Goal: Task Accomplishment & Management: Manage account settings

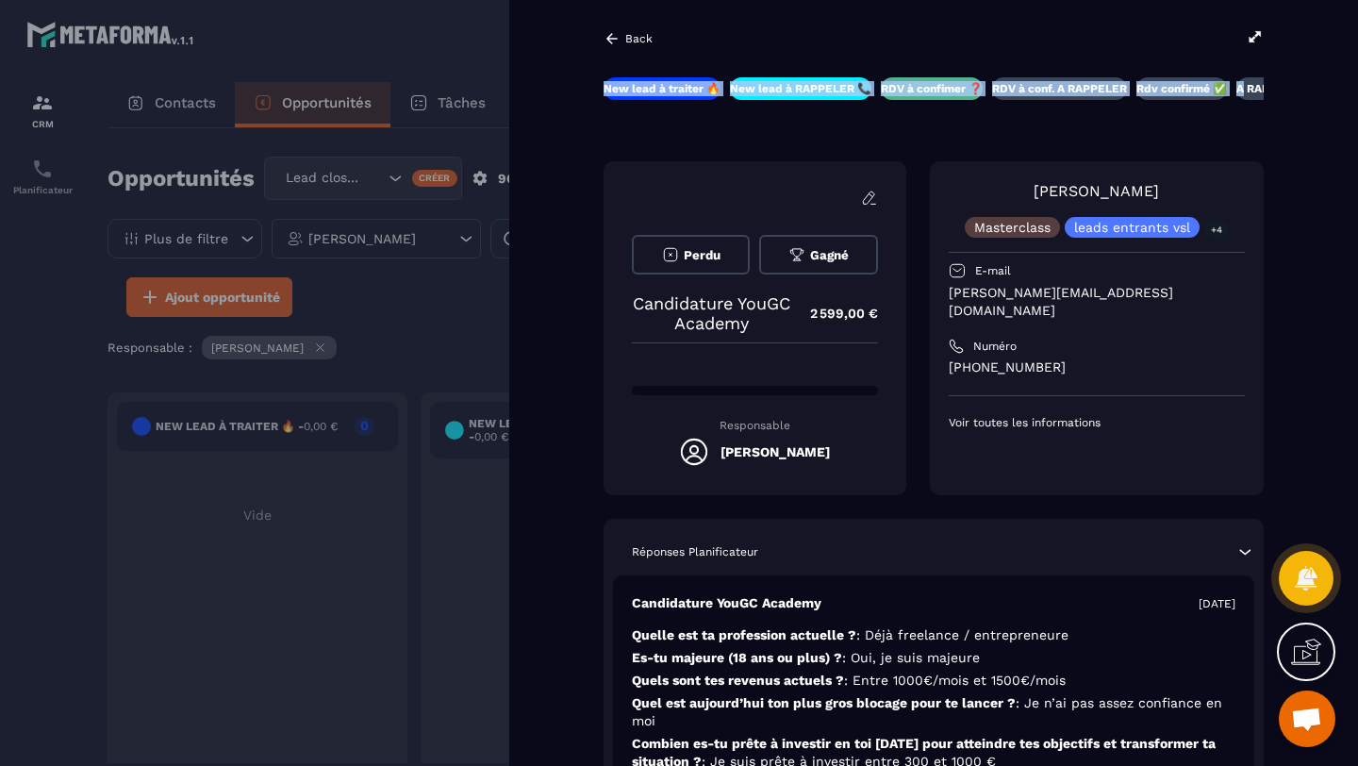
drag, startPoint x: 1238, startPoint y: 88, endPoint x: 651, endPoint y: 80, distance: 587.5
click at [650, 80] on div "New lead à traiter 🔥 New lead à RAPPELER 📞 RDV à confimer ❓ RDV à conf. A RAPPE…" at bounding box center [933, 88] width 660 height 23
click at [833, 114] on div "New lead à traiter 🔥 New lead à RAPPELER 📞 RDV à confimer ❓ RDV à conf. A RAPPE…" at bounding box center [933, 100] width 660 height 46
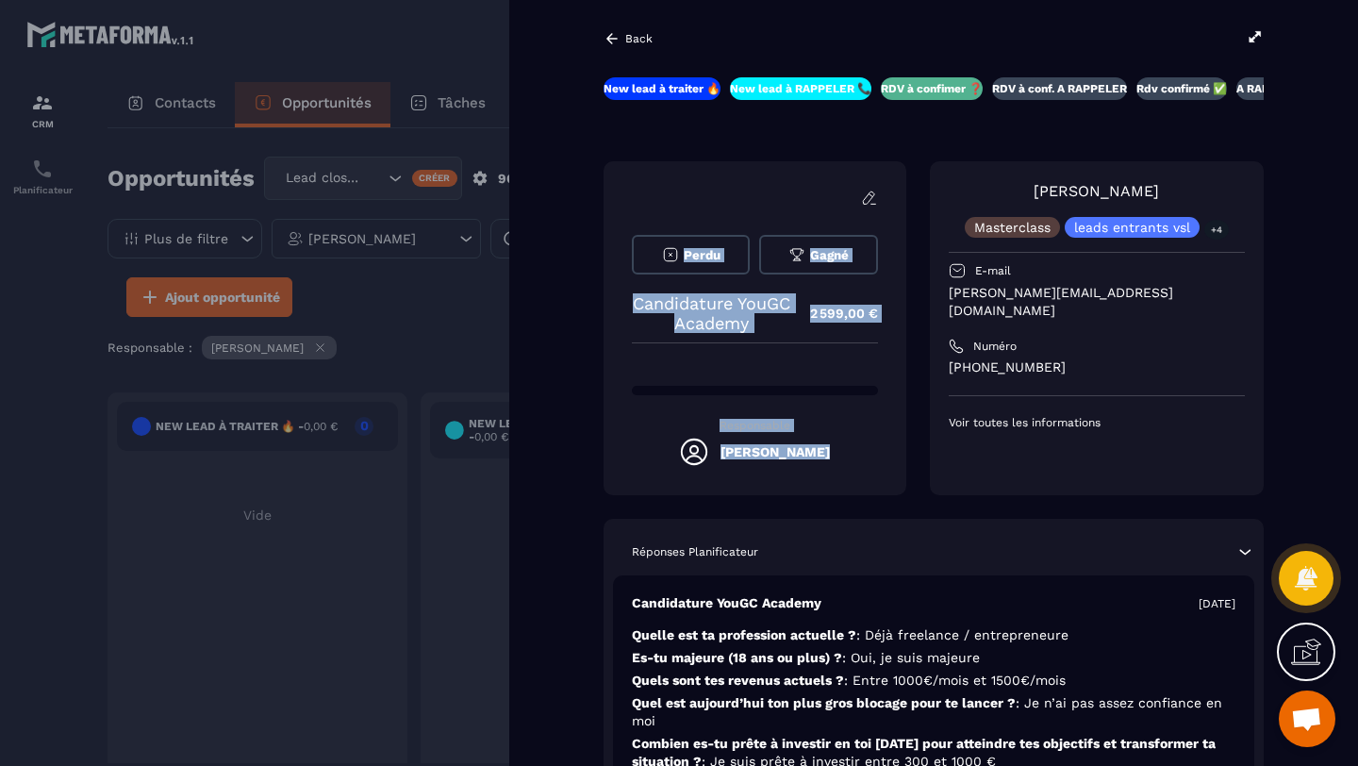
drag, startPoint x: 1146, startPoint y: 135, endPoint x: 759, endPoint y: 137, distance: 386.6
click at [759, 137] on div "New lead à traiter 🔥 New lead à RAPPELER 📞 RDV à confimer ❓ RDV à conf. A RAPPE…" at bounding box center [933, 477] width 660 height 800
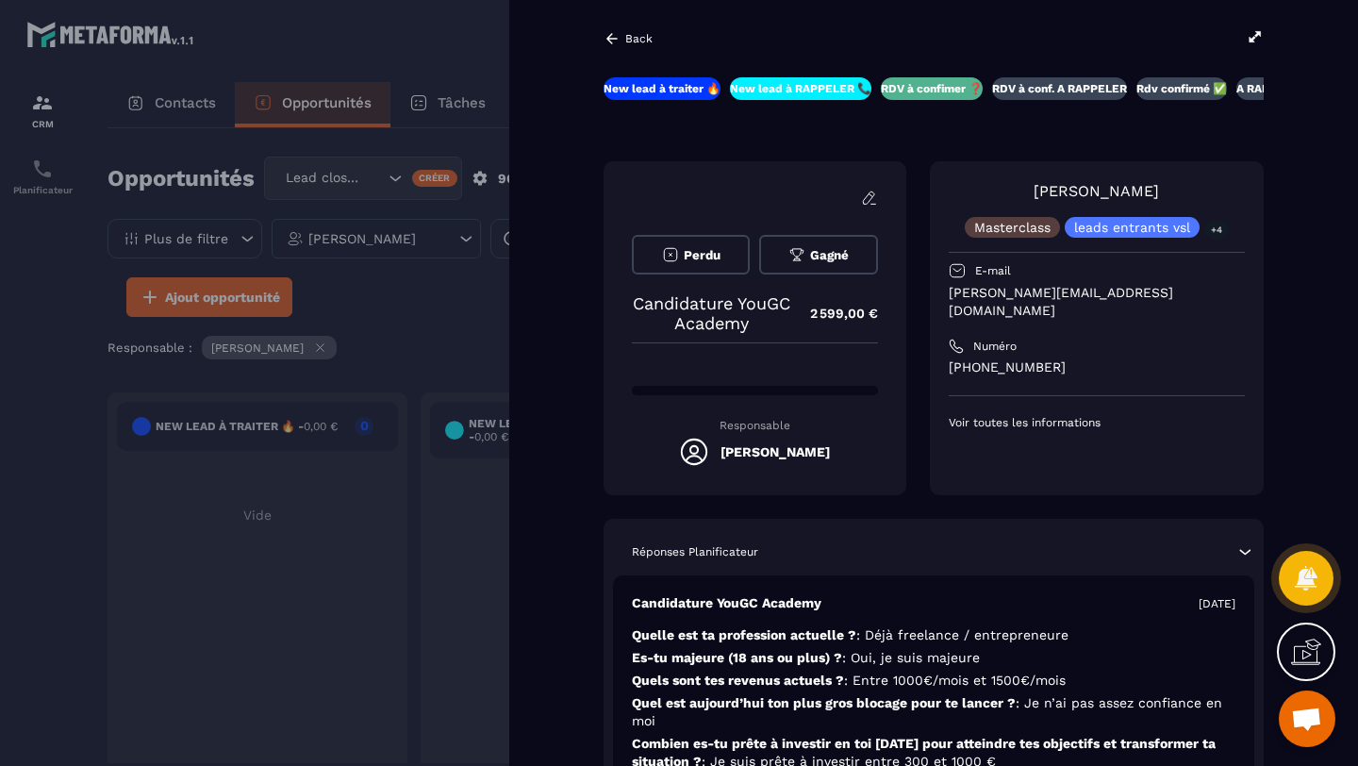
click at [624, 41] on div "Back" at bounding box center [627, 38] width 49 height 17
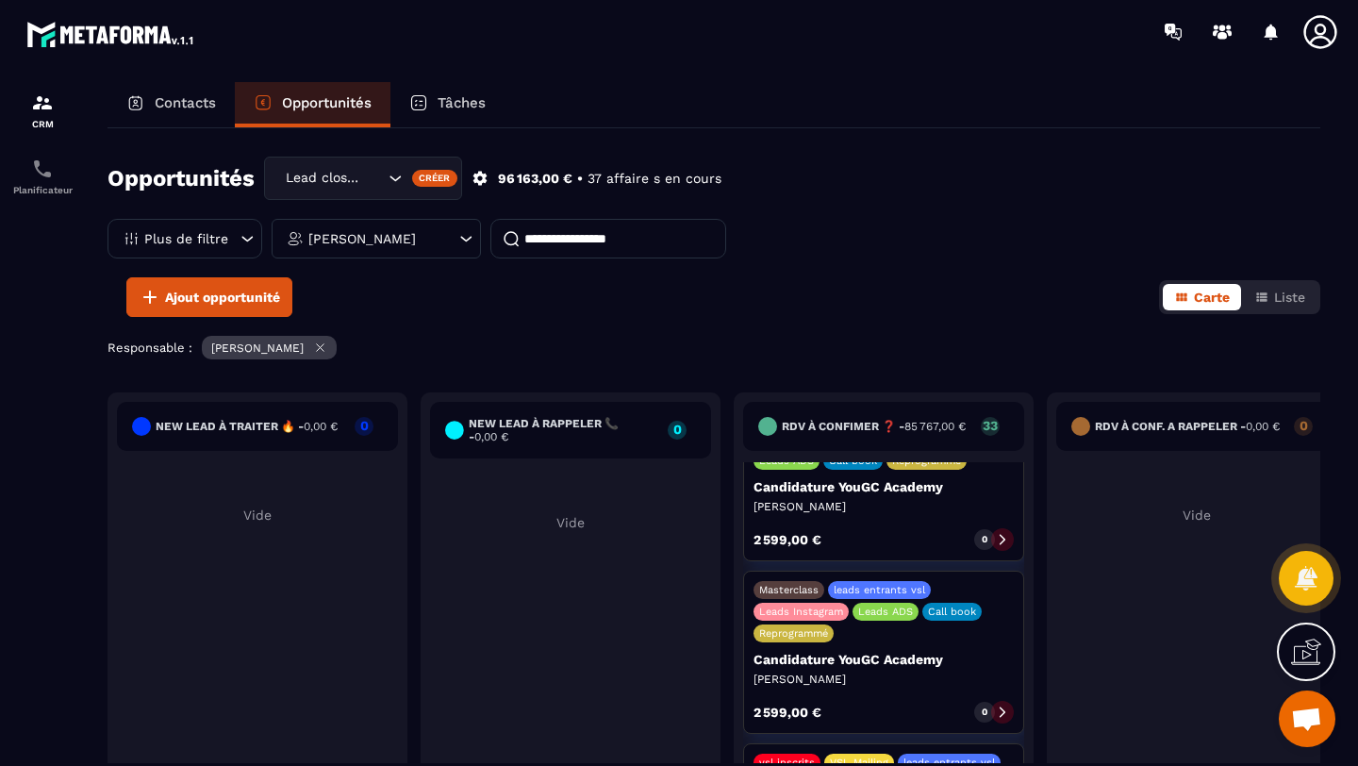
click at [887, 587] on div "Masterclass leads entrants vsl Leads Instagram Leads ADS Call book Reprogrammé" at bounding box center [883, 611] width 260 height 61
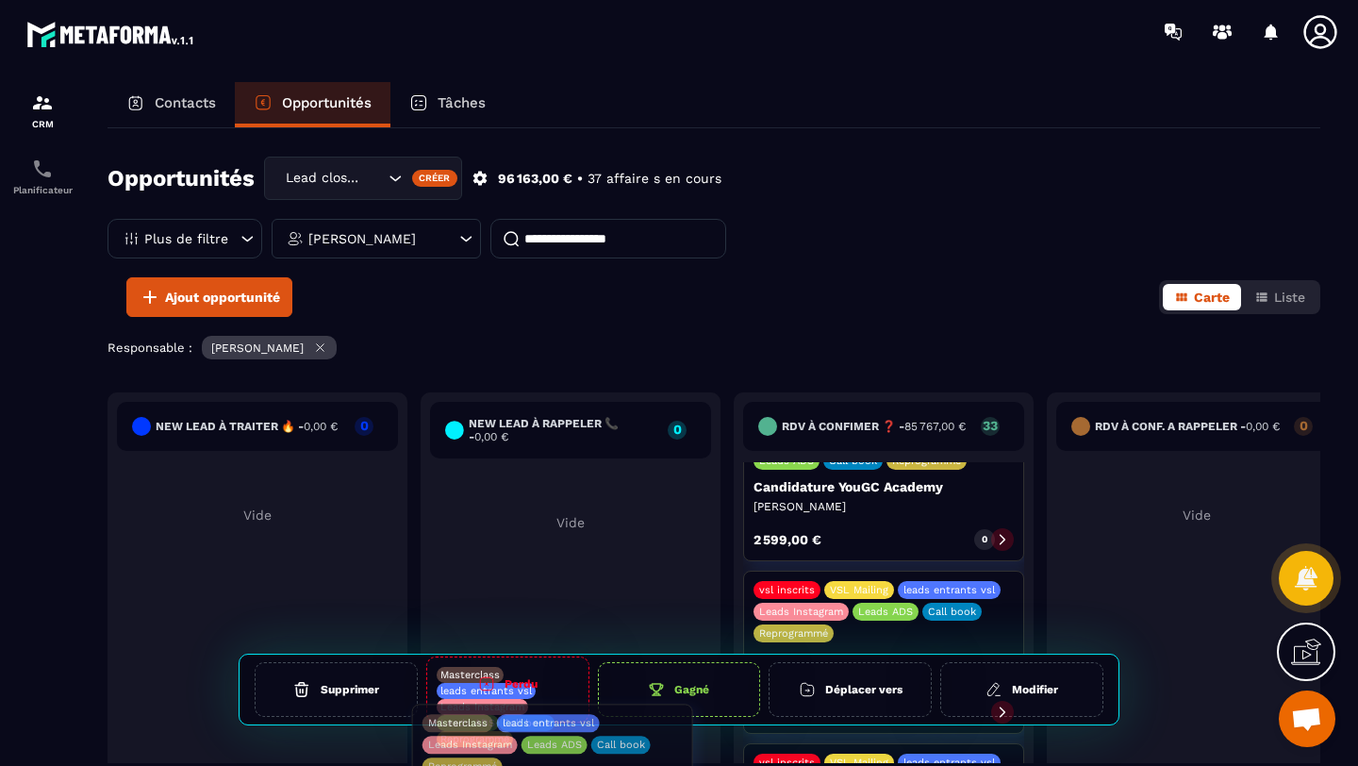
drag, startPoint x: 854, startPoint y: 586, endPoint x: 522, endPoint y: 765, distance: 377.2
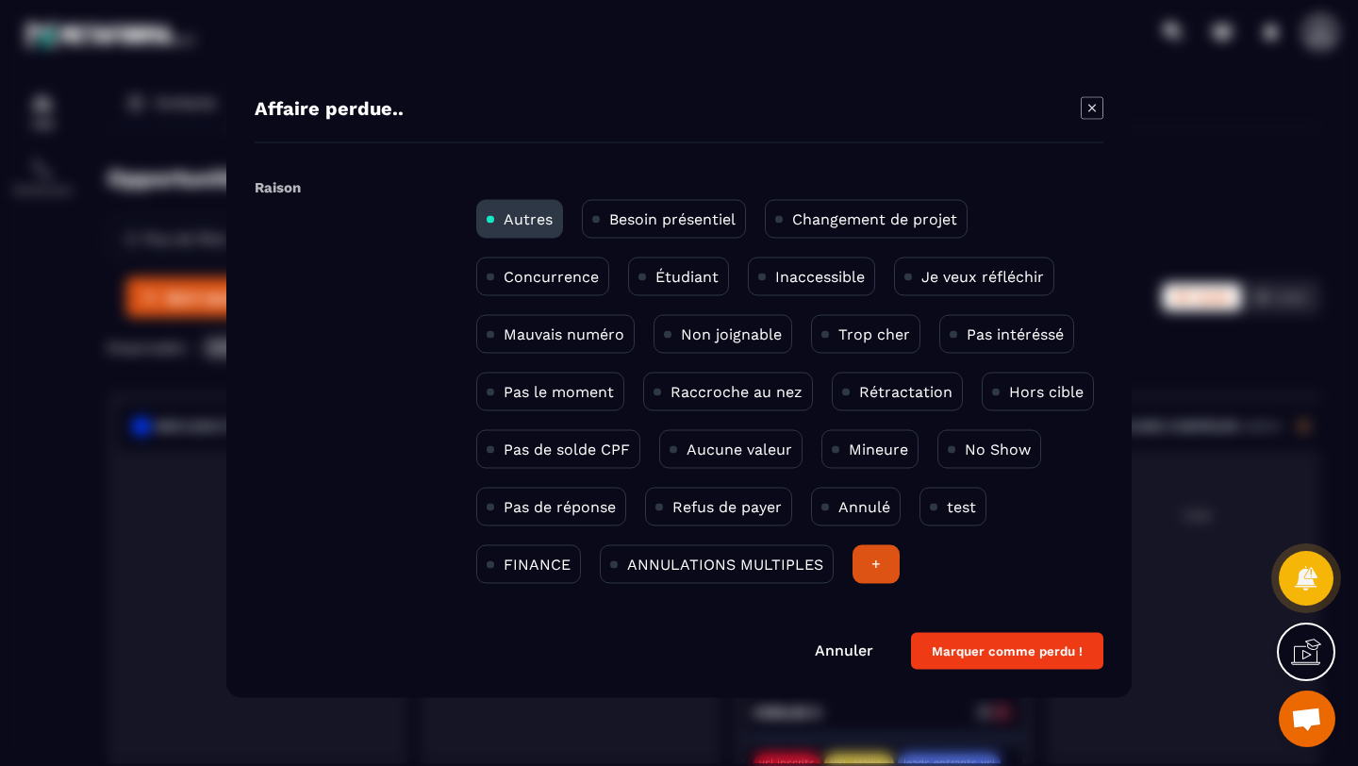
click at [730, 332] on p "Non joignable" at bounding box center [731, 334] width 101 height 18
click at [981, 656] on button "Marquer comme perdu !" at bounding box center [1007, 651] width 192 height 37
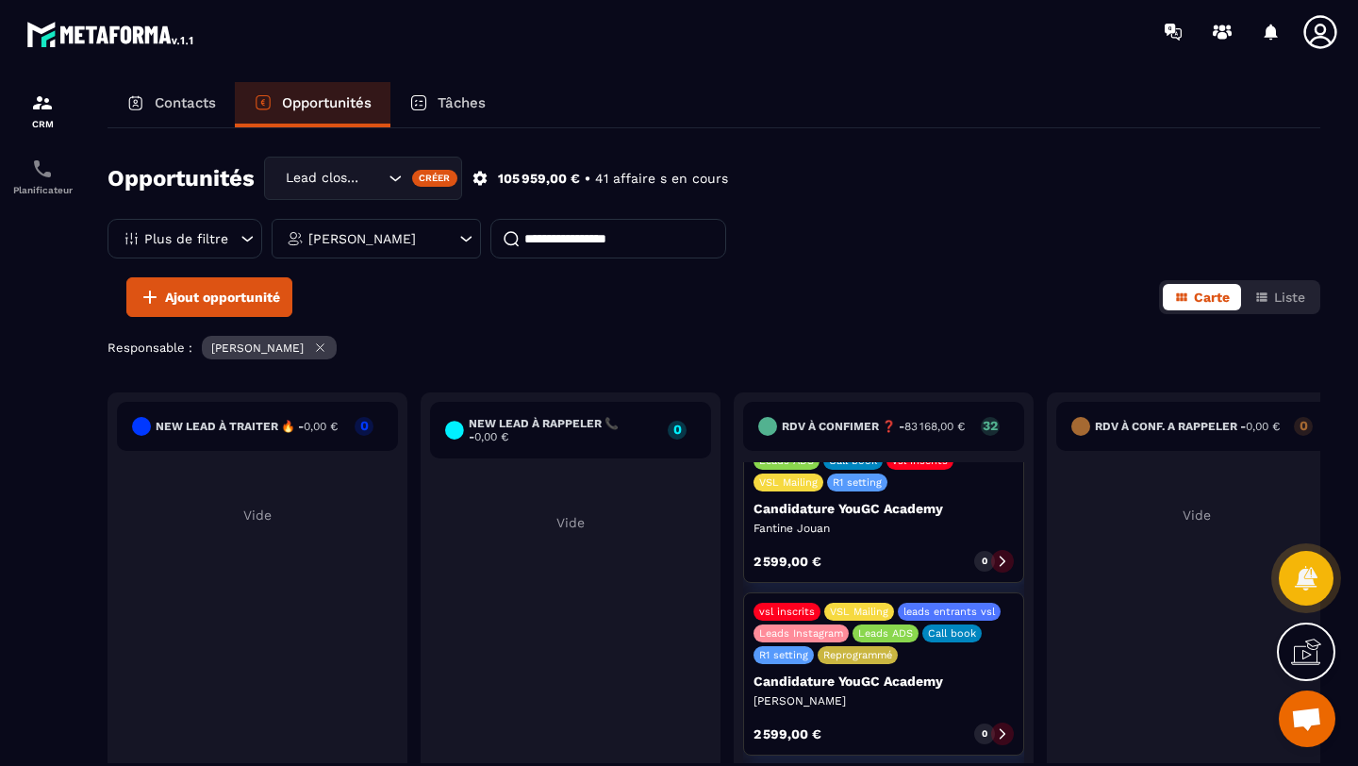
scroll to position [2630, 0]
click at [999, 722] on div at bounding box center [1002, 733] width 23 height 23
